Goal: Task Accomplishment & Management: Manage account settings

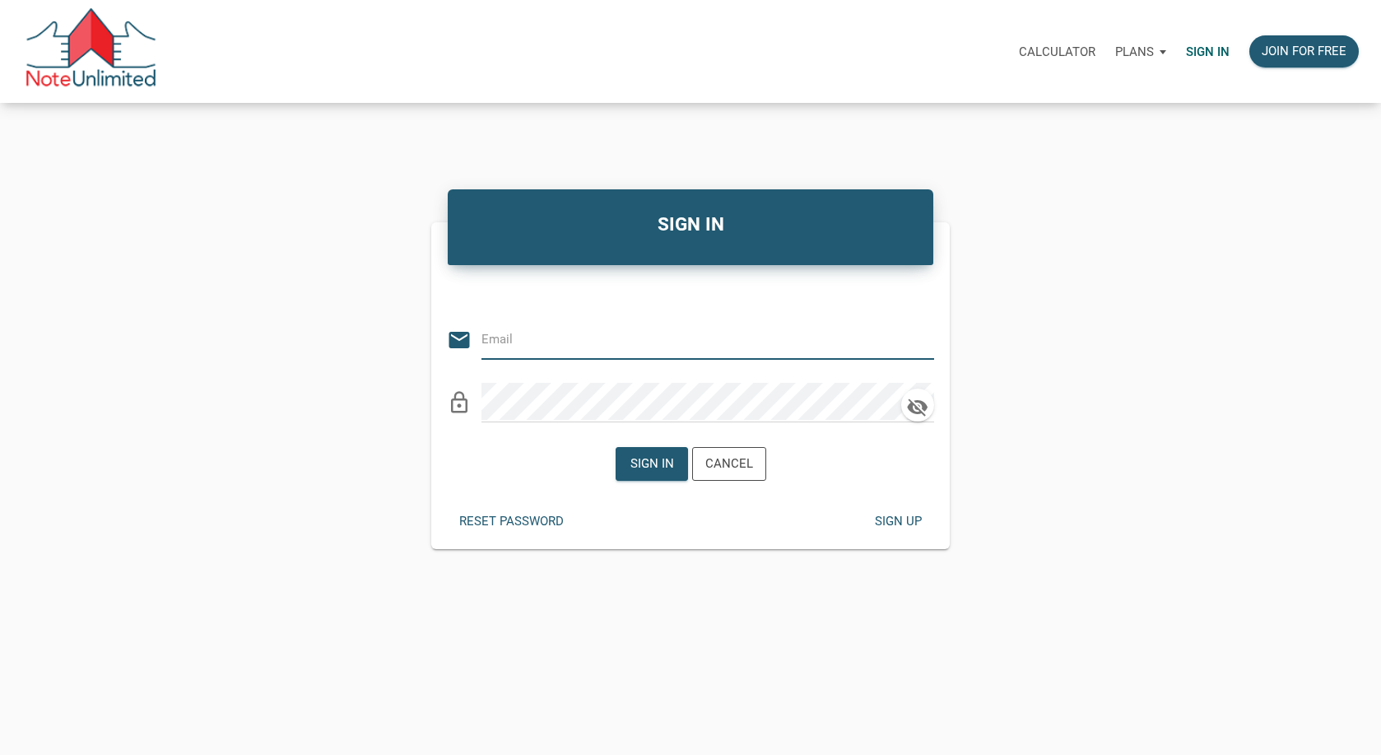
click at [567, 355] on input "email" at bounding box center [696, 338] width 428 height 37
type input "king.pm@outlook.com"
click at [665, 473] on div "Sign in" at bounding box center [652, 464] width 71 height 32
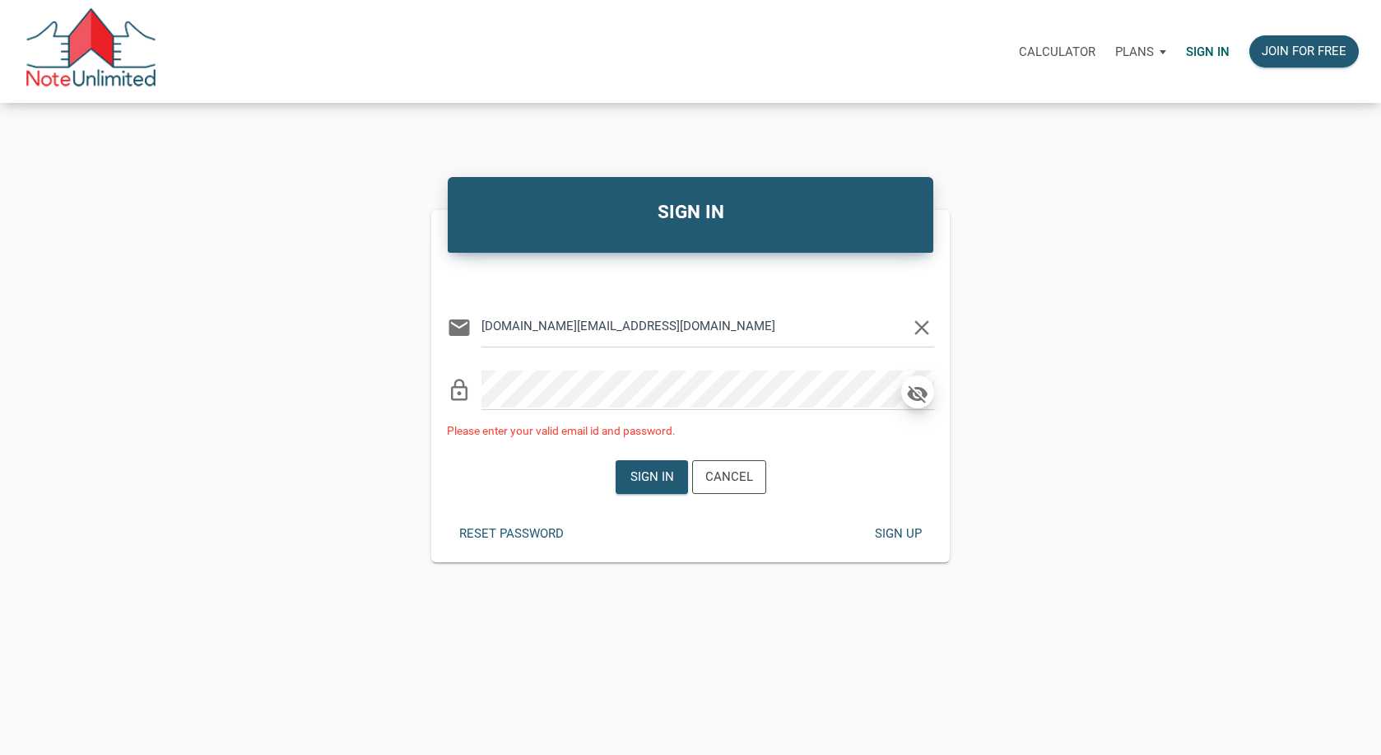
click at [917, 392] on icon "button" at bounding box center [917, 394] width 25 height 23
click at [669, 471] on div "Sign in" at bounding box center [652, 477] width 44 height 19
click at [476, 379] on div "lock_outline" at bounding box center [690, 385] width 487 height 50
click at [652, 481] on div "Sign in" at bounding box center [652, 477] width 44 height 19
click at [441, 391] on div "Or Be Classical email king.pm@outlook.com clear lock_outline Please enter your …" at bounding box center [690, 352] width 518 height 175
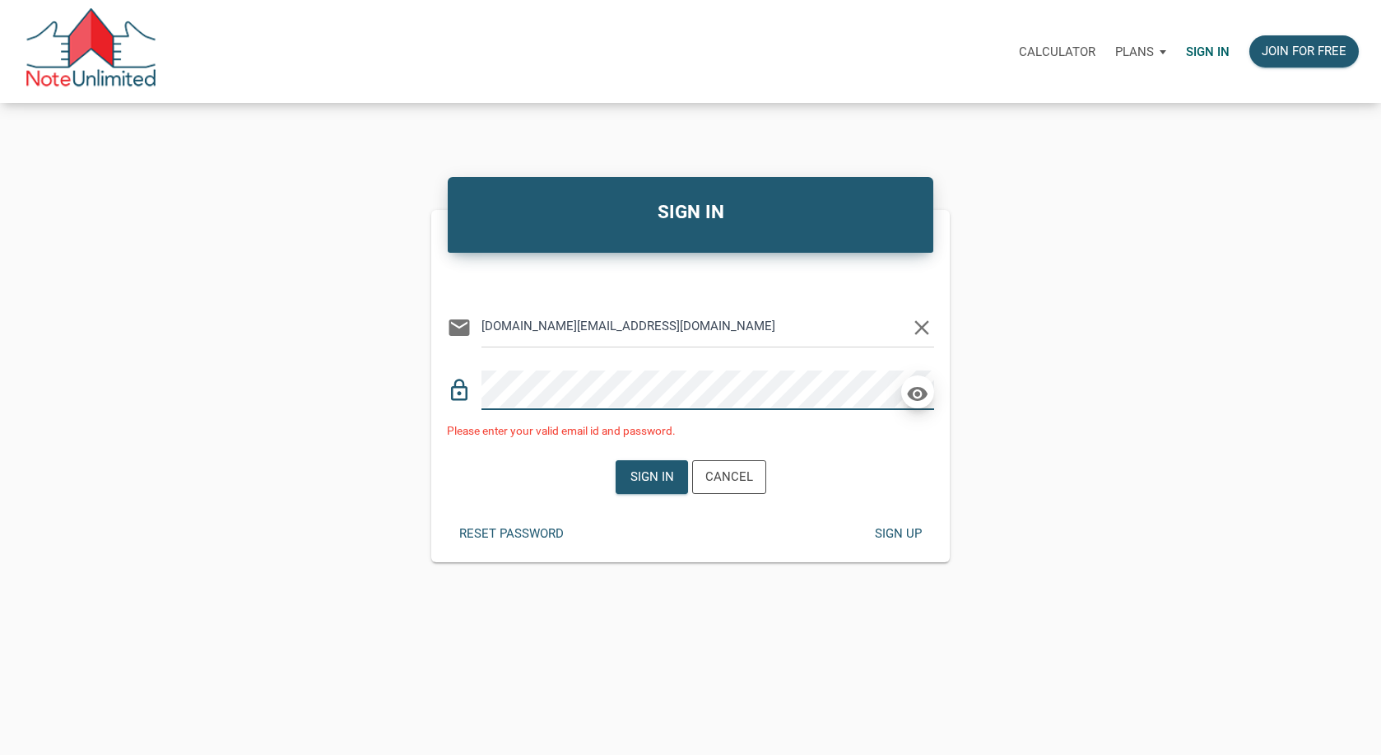
click at [432, 385] on div "Or Be Classical email king.pm@outlook.com clear lock_outline Please enter your …" at bounding box center [690, 352] width 518 height 175
click at [519, 534] on div "Reset password" at bounding box center [511, 533] width 105 height 19
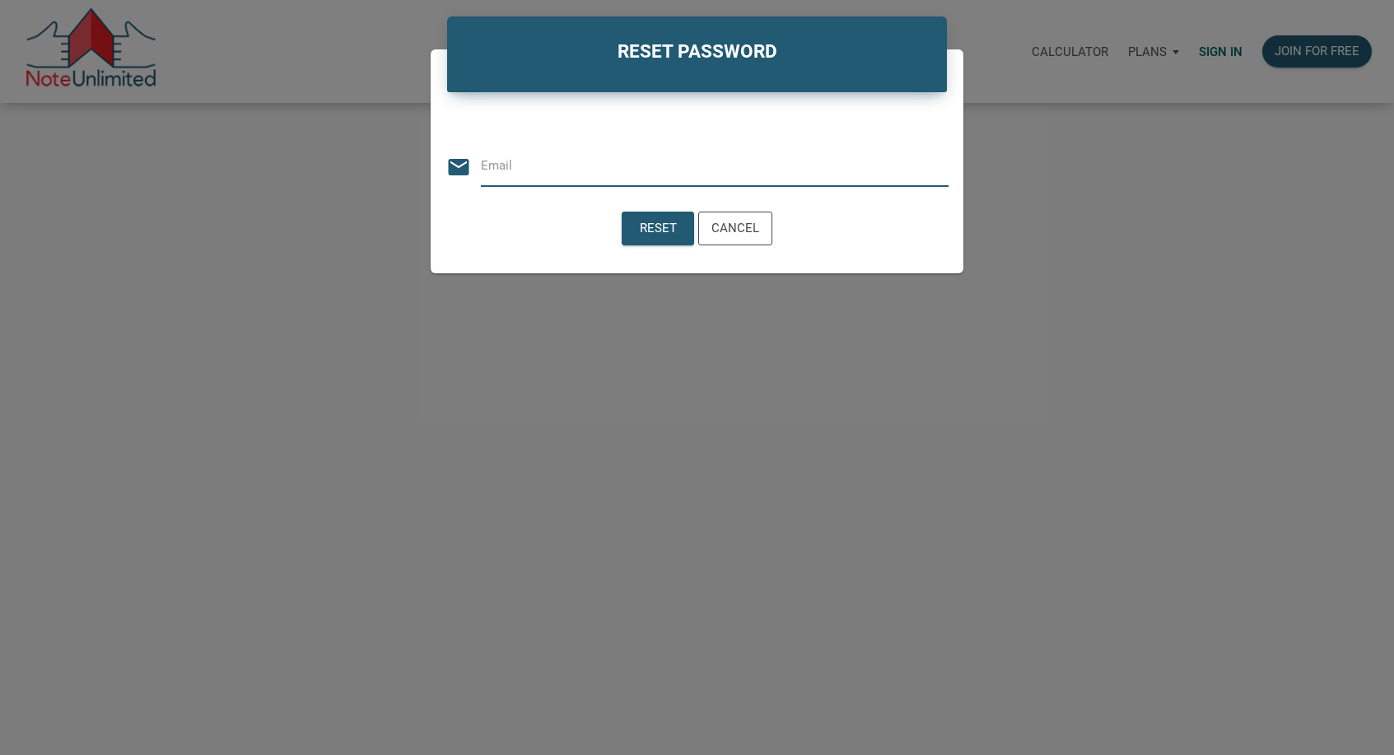
click at [598, 179] on input "email" at bounding box center [715, 165] width 468 height 37
type input "king.pm@outlook.com"
click at [665, 221] on div "Reset" at bounding box center [658, 228] width 37 height 19
